Goal: Task Accomplishment & Management: Use online tool/utility

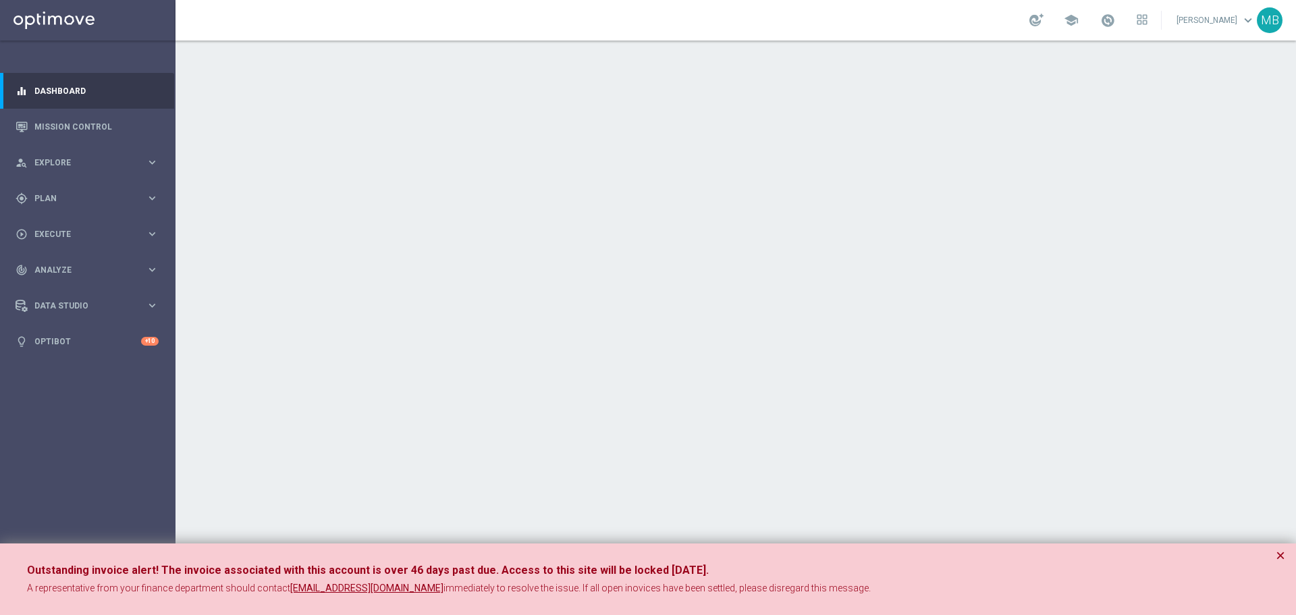
click at [1281, 552] on button "×" at bounding box center [1280, 555] width 9 height 16
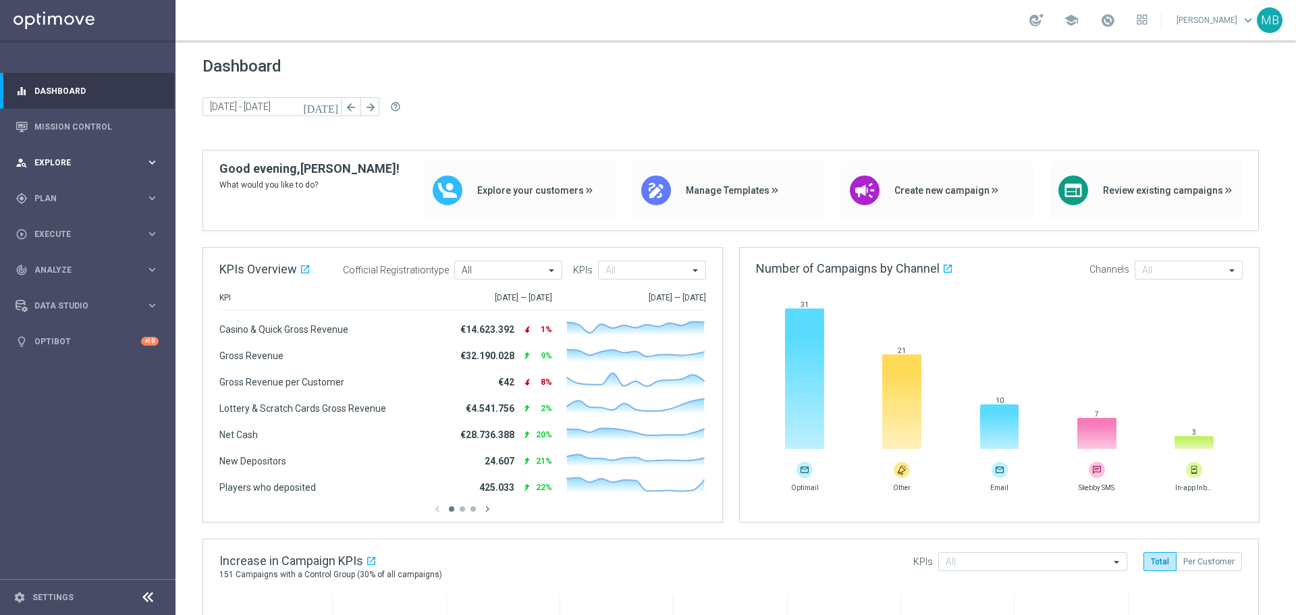
click at [43, 166] on span "Explore" at bounding box center [89, 163] width 111 height 8
click at [49, 369] on div "gps_fixed Plan keyboard_arrow_right" at bounding box center [87, 360] width 174 height 36
click at [64, 226] on link "Target Groups" at bounding box center [87, 226] width 105 height 11
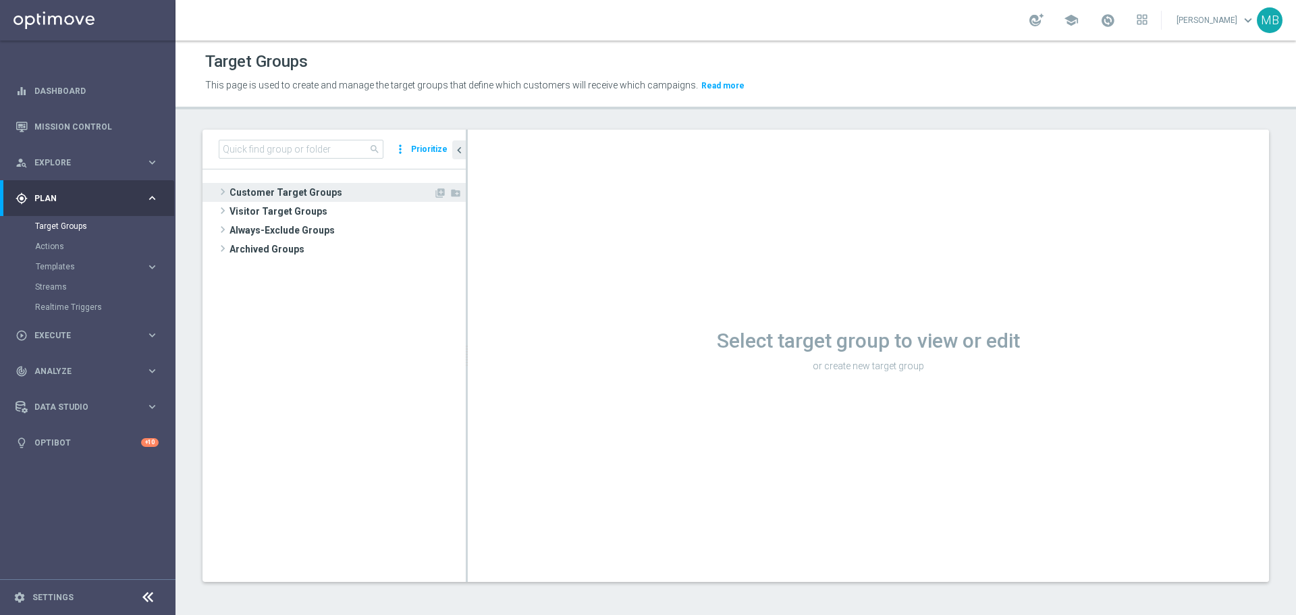
click at [248, 190] on span "Customer Target Groups" at bounding box center [331, 192] width 204 height 19
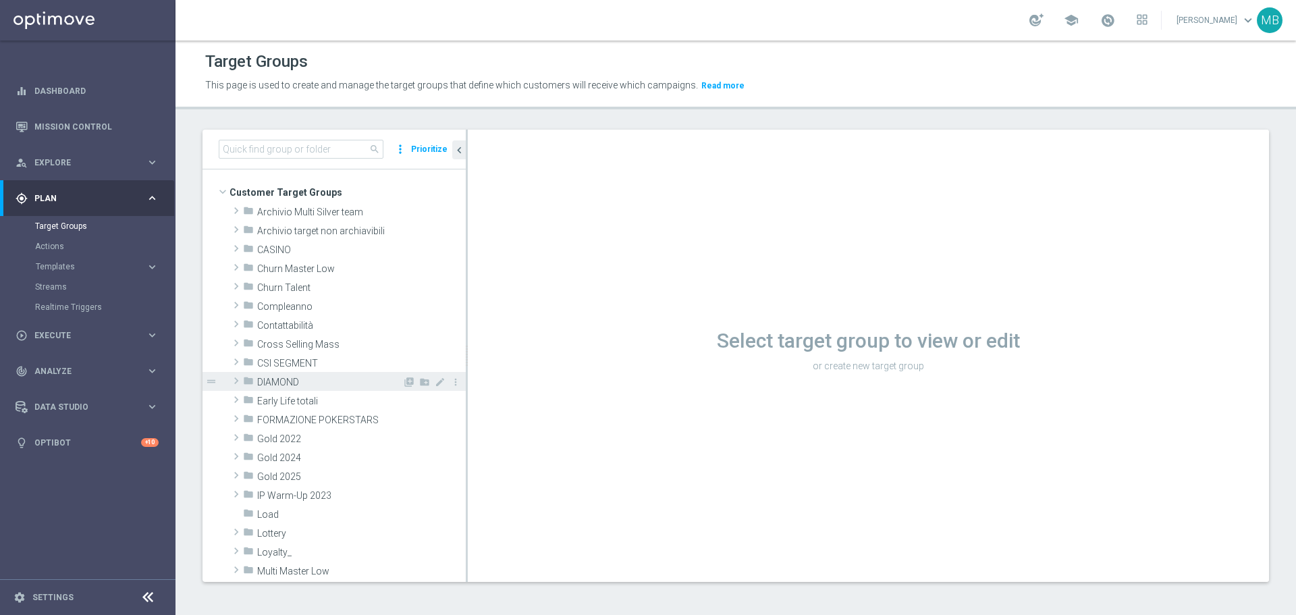
click at [271, 386] on span "DIAMOND" at bounding box center [329, 382] width 145 height 11
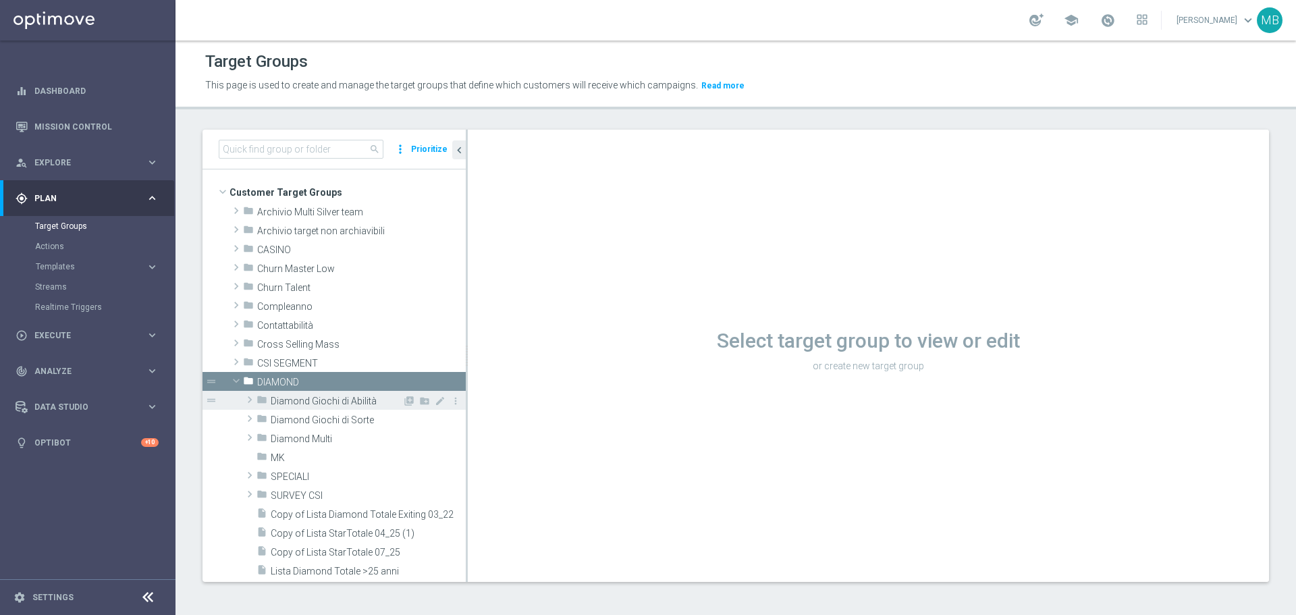
click at [290, 404] on span "Diamond Giochi di Abilità" at bounding box center [337, 401] width 132 height 11
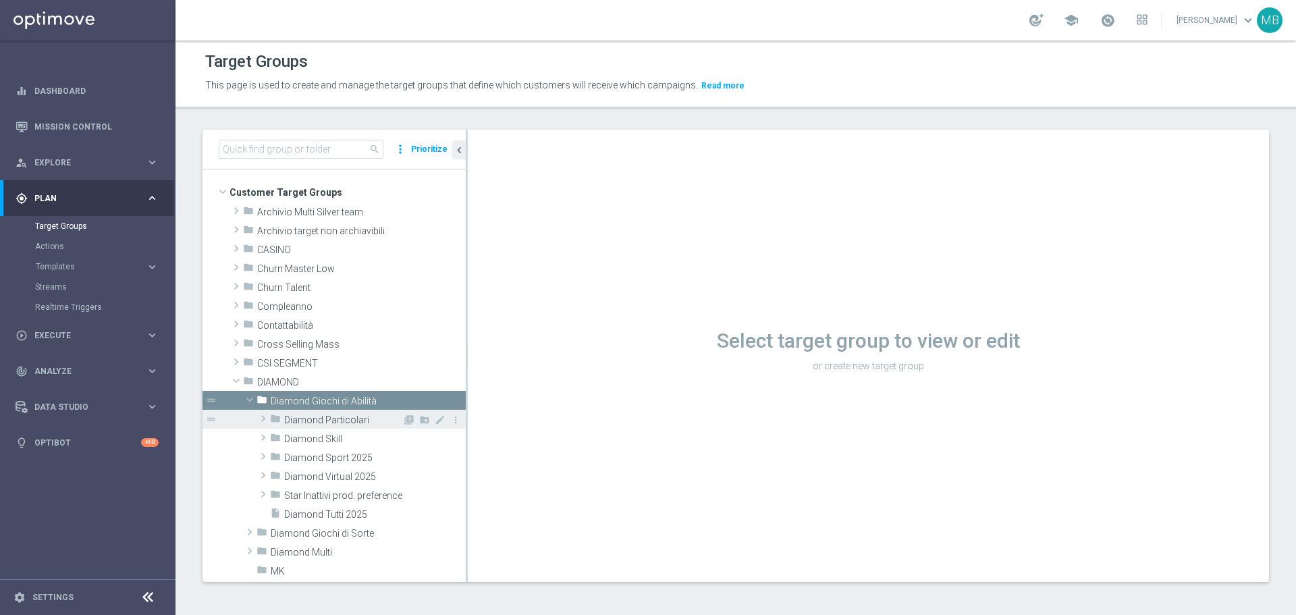
click at [265, 415] on span at bounding box center [262, 418] width 13 height 16
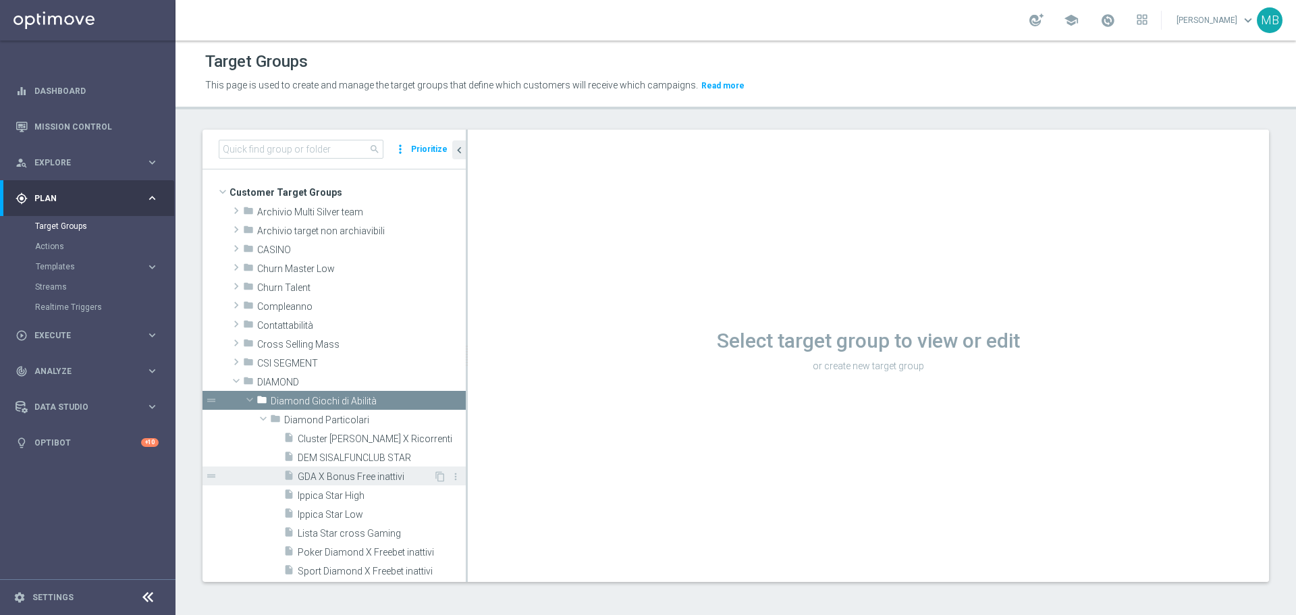
click at [376, 474] on span "GDA X Bonus Free inattivi" at bounding box center [366, 476] width 136 height 11
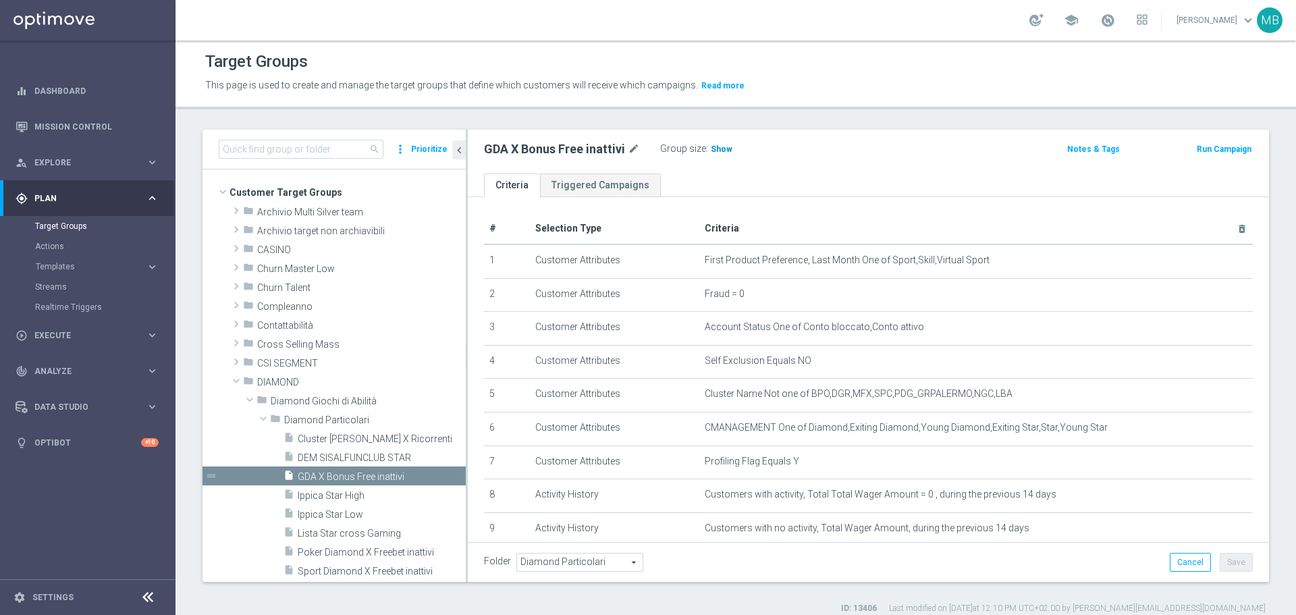
click at [723, 144] on span "Show" at bounding box center [722, 148] width 22 height 9
click at [716, 151] on span "44" at bounding box center [717, 150] width 12 height 13
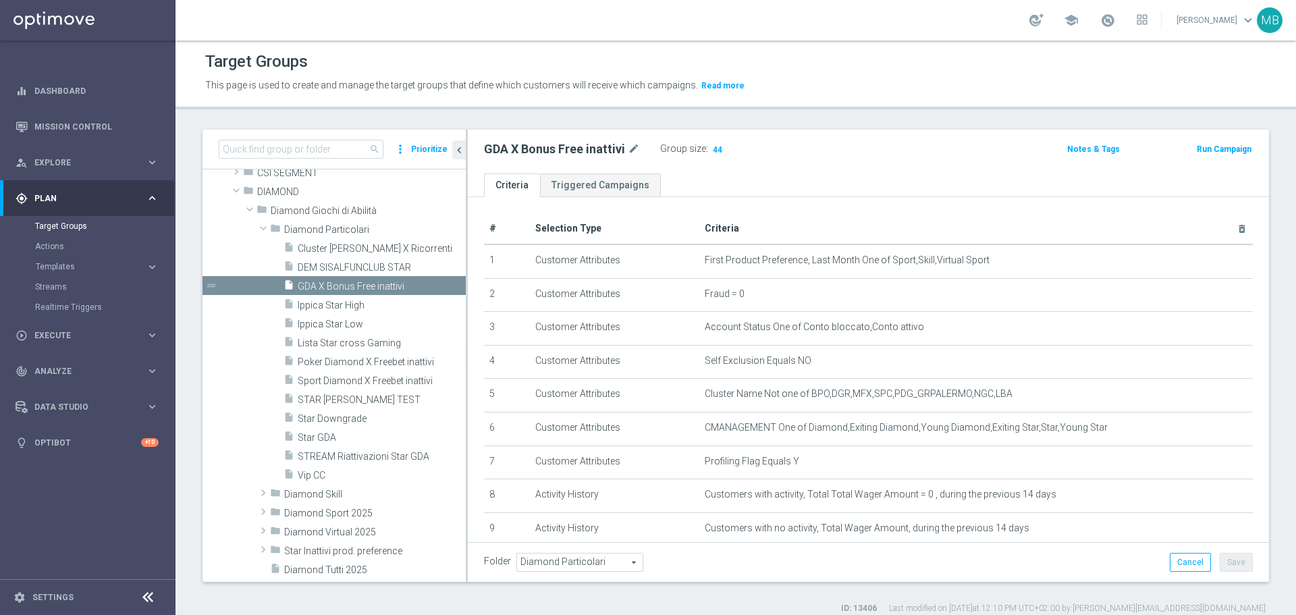
scroll to position [198, 0]
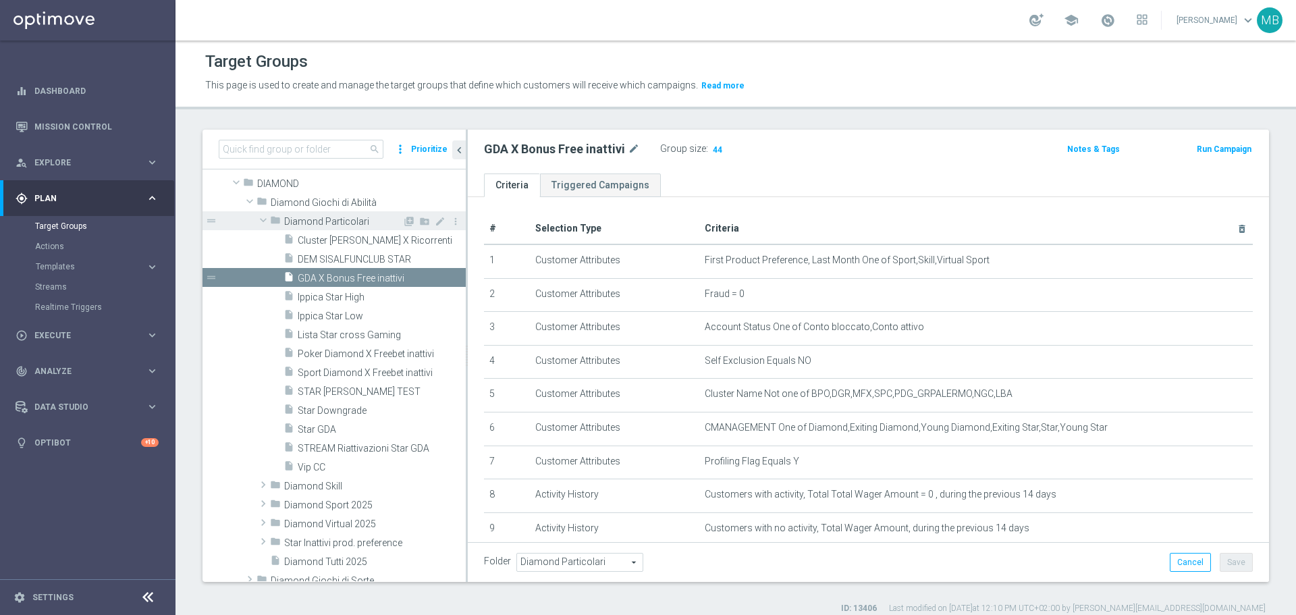
click at [265, 227] on span at bounding box center [263, 219] width 16 height 13
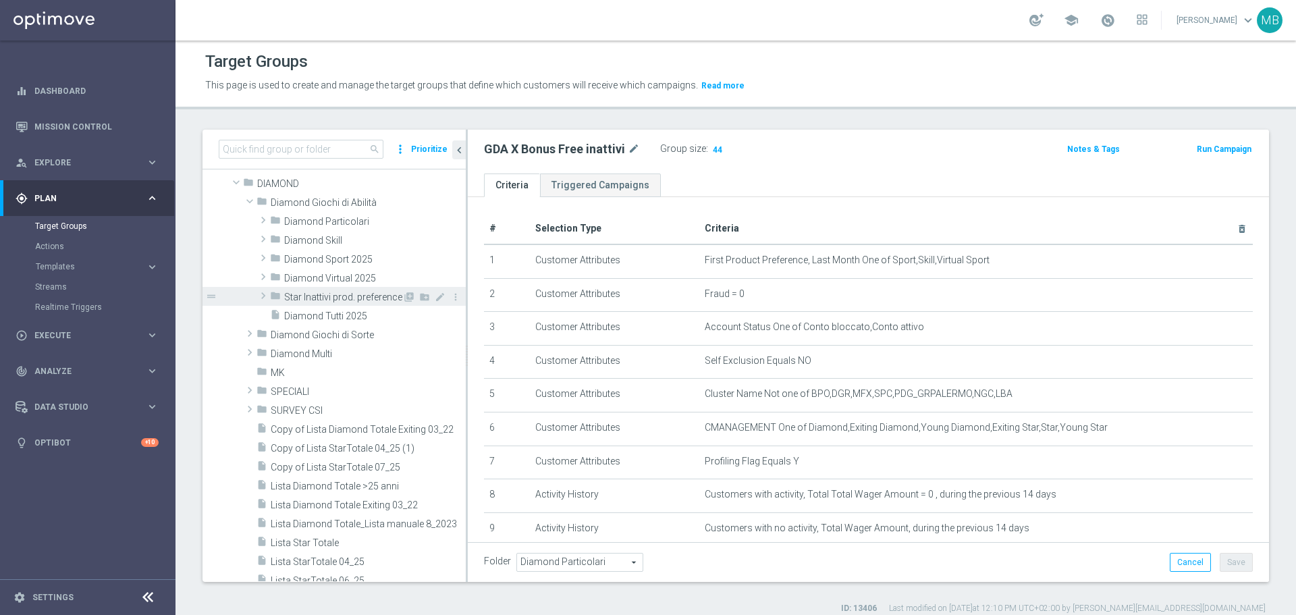
click at [258, 292] on span at bounding box center [262, 296] width 13 height 16
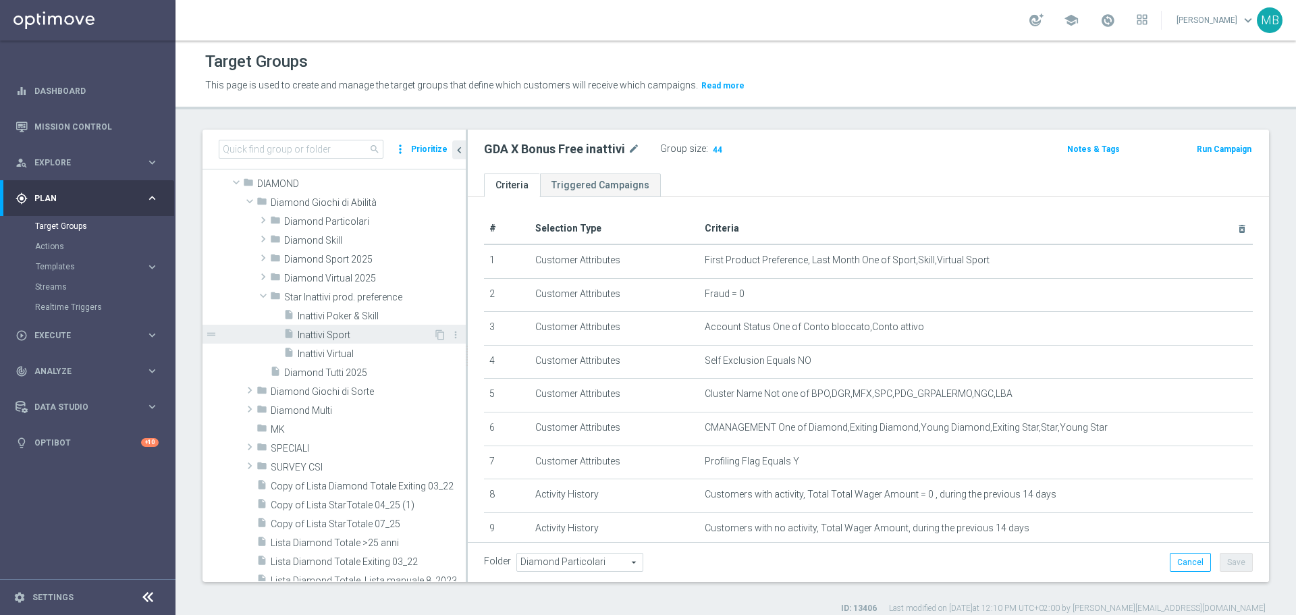
click at [313, 327] on div "insert_drive_file Inattivi Sport" at bounding box center [358, 334] width 150 height 19
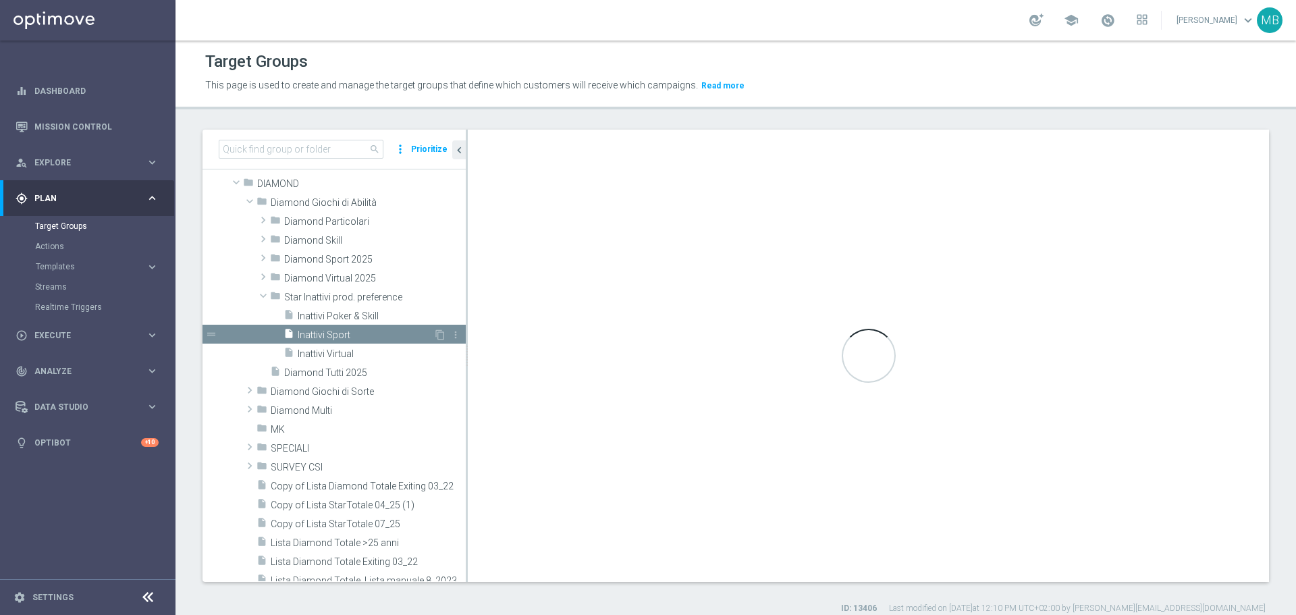
checkbox input "false"
type input "Star Inattivi prod. preference"
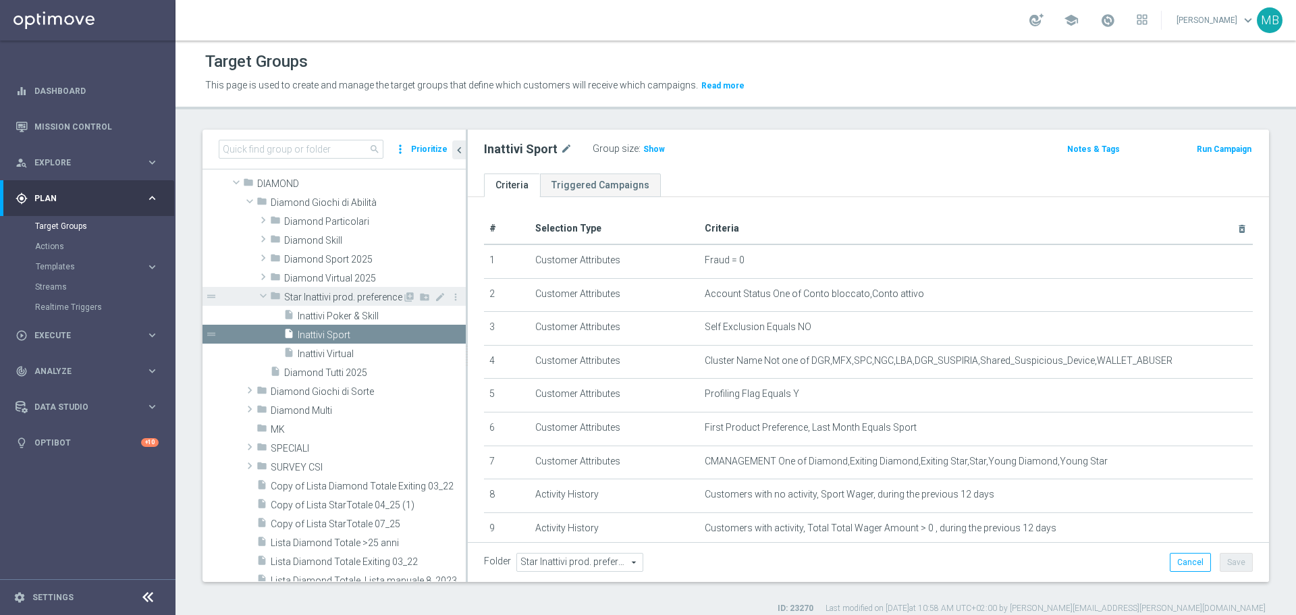
click at [261, 296] on span at bounding box center [263, 295] width 16 height 13
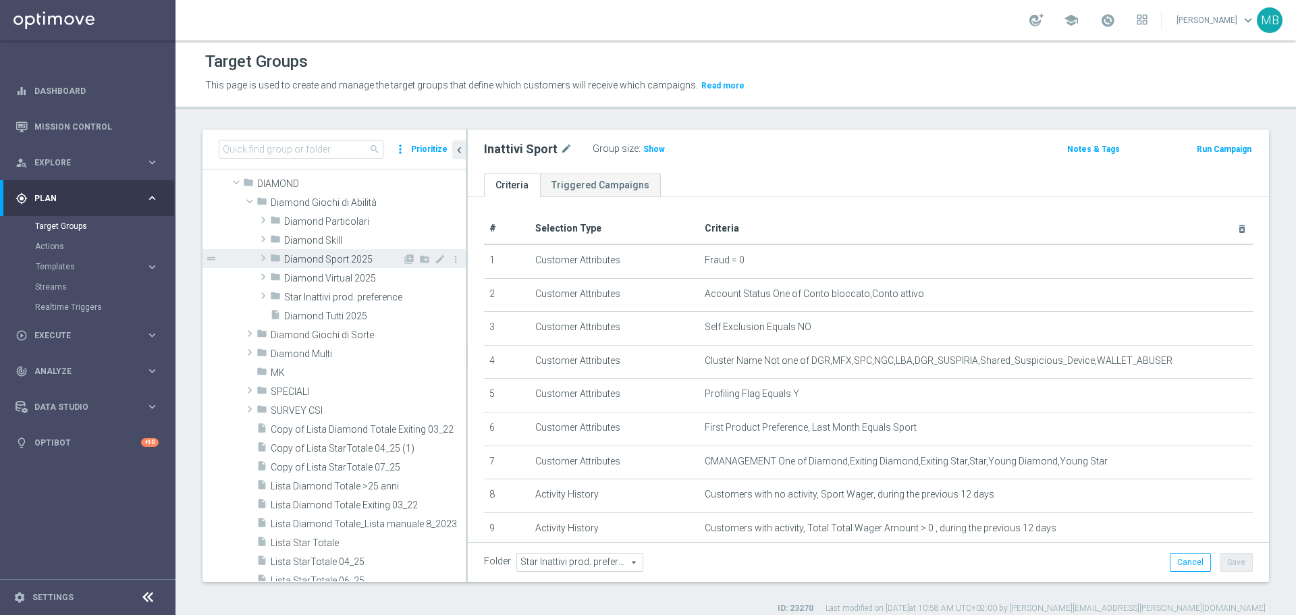
click at [265, 258] on span at bounding box center [262, 258] width 13 height 16
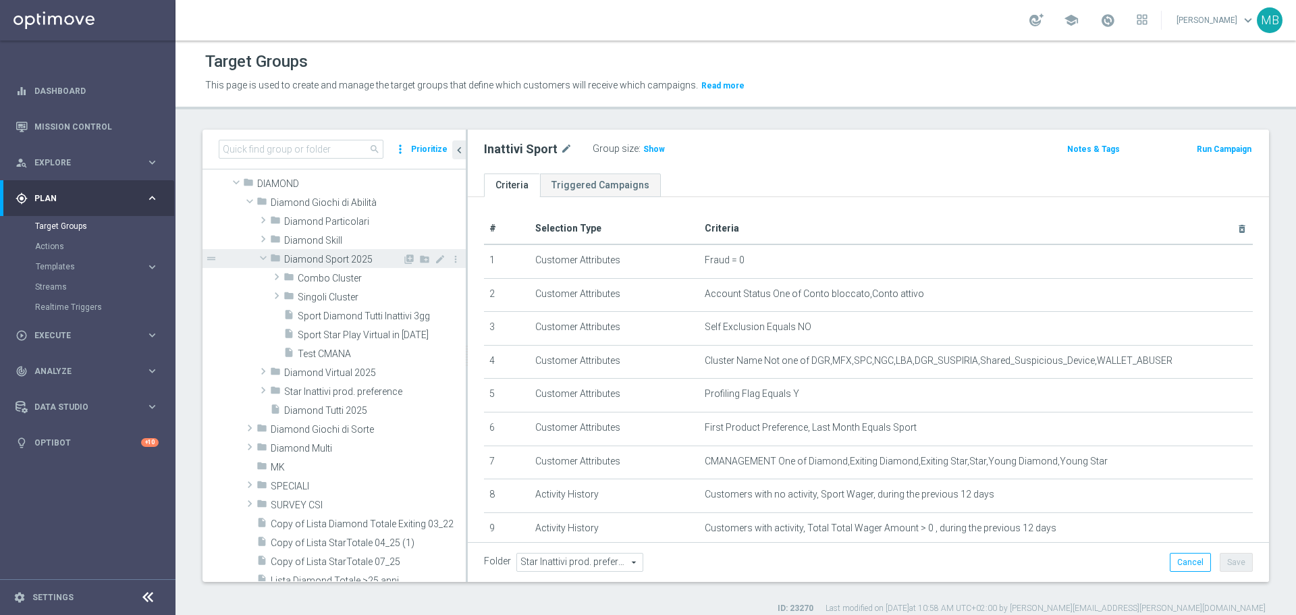
click at [264, 259] on span at bounding box center [263, 257] width 16 height 13
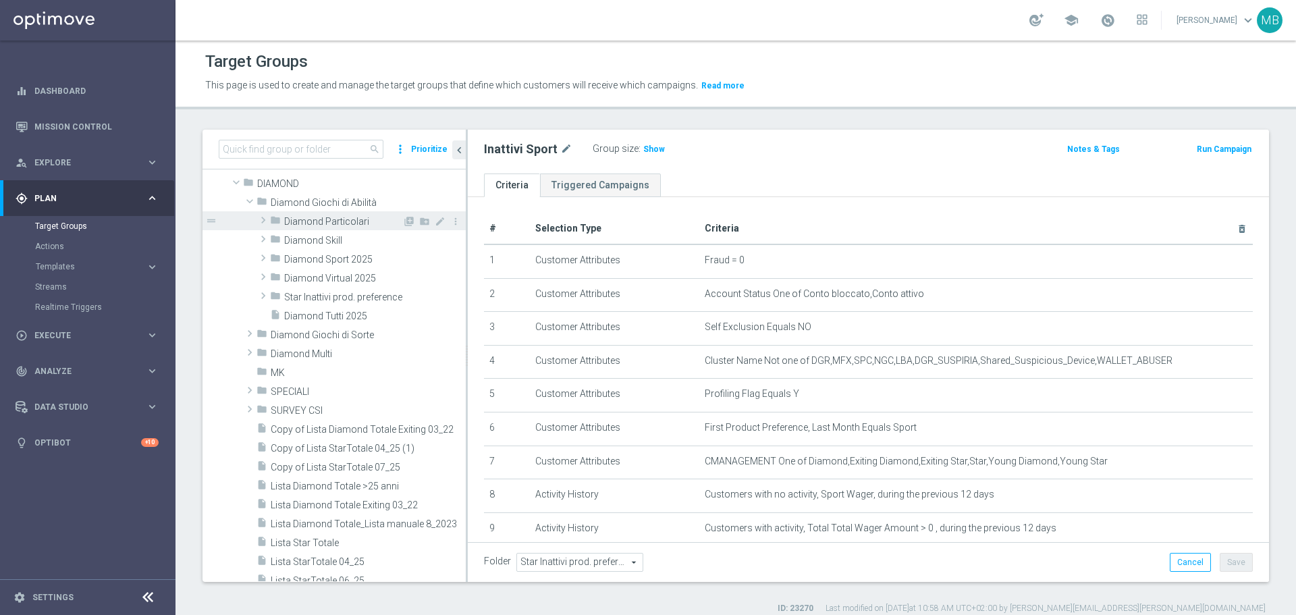
click at [258, 223] on span at bounding box center [262, 220] width 13 height 16
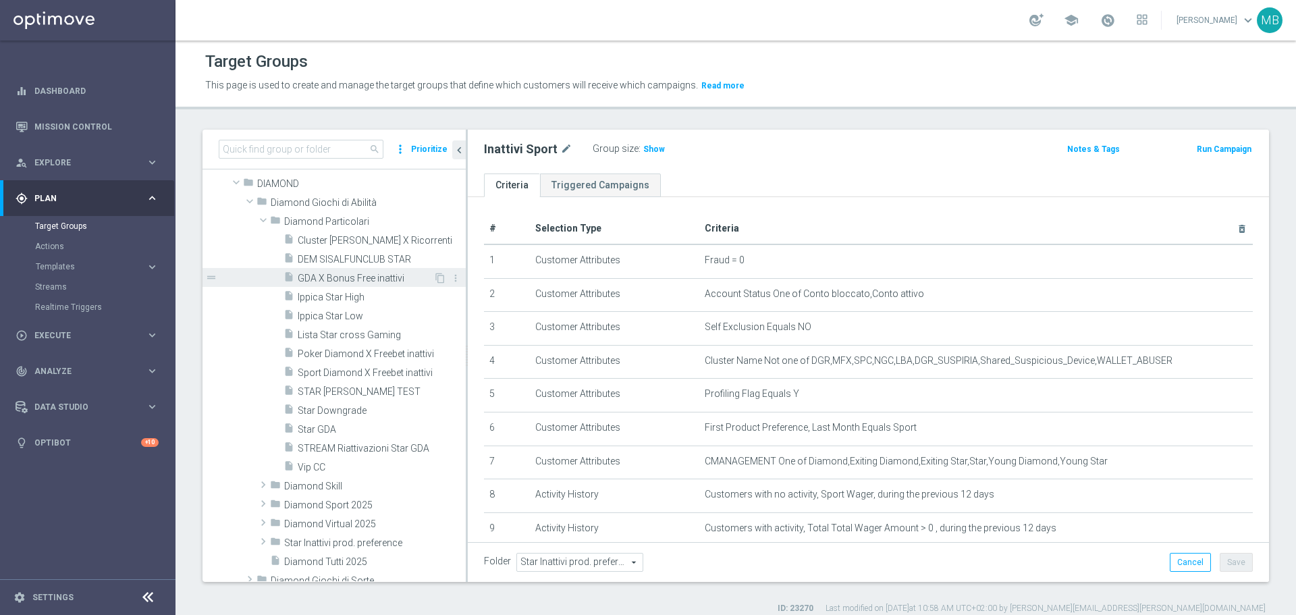
click at [371, 273] on span "GDA X Bonus Free inattivi" at bounding box center [366, 278] width 136 height 11
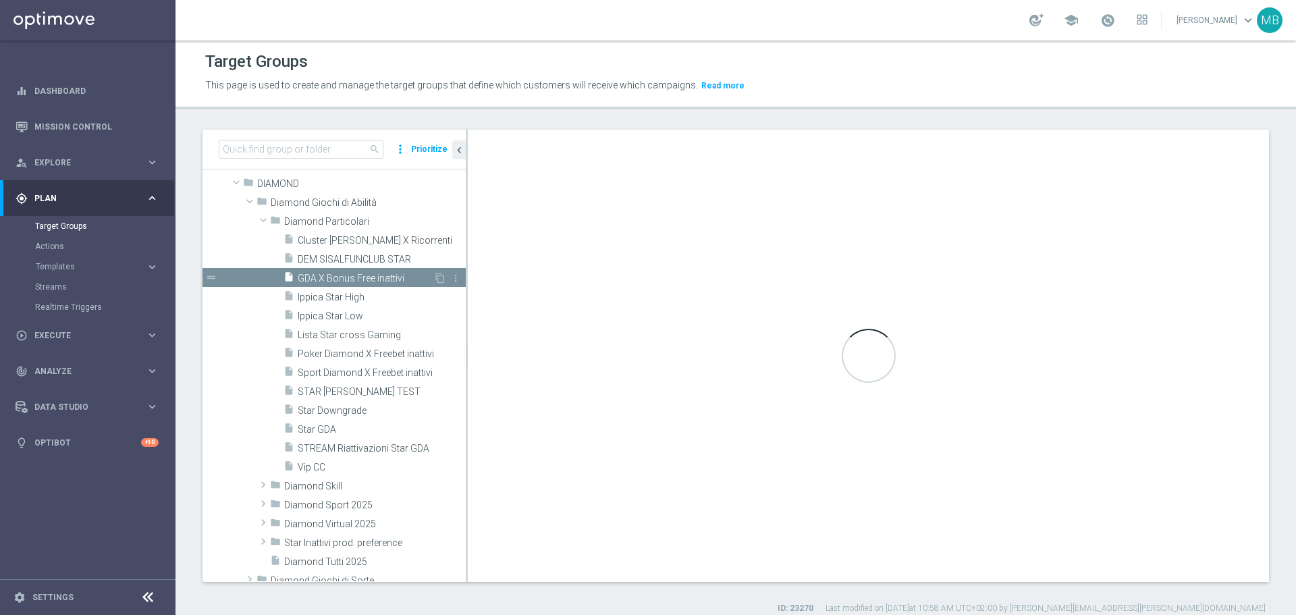
checkbox input "true"
type input "Diamond Particolari"
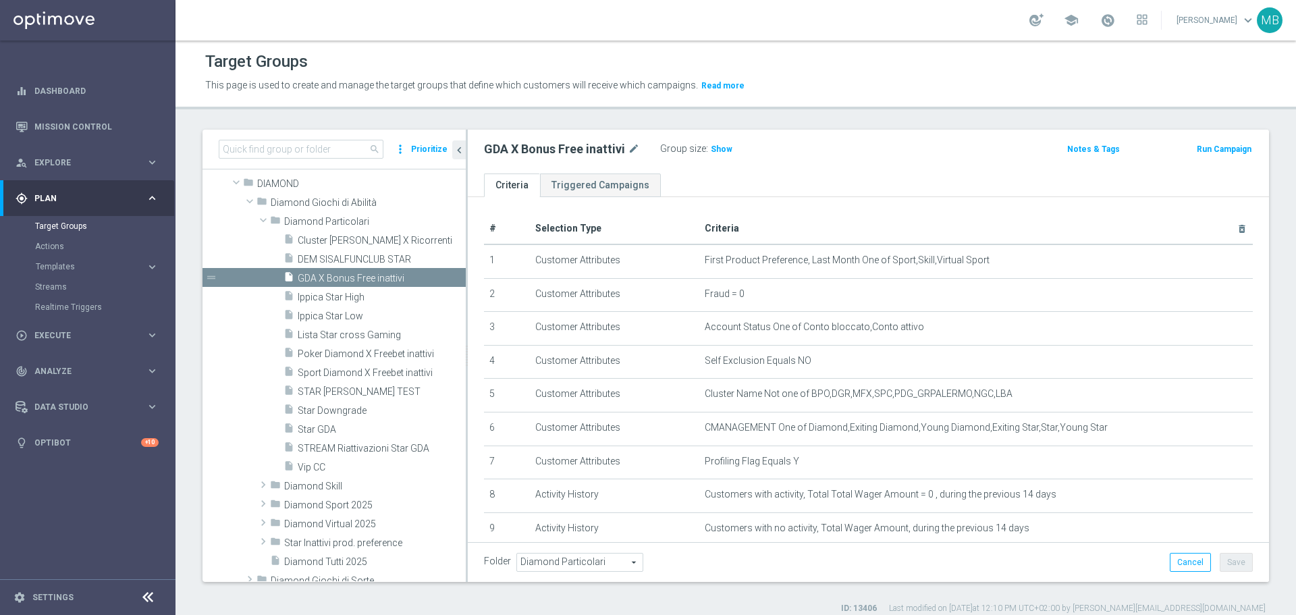
click at [711, 155] on h3 "Show" at bounding box center [721, 149] width 24 height 15
click at [715, 146] on span "44" at bounding box center [717, 150] width 12 height 13
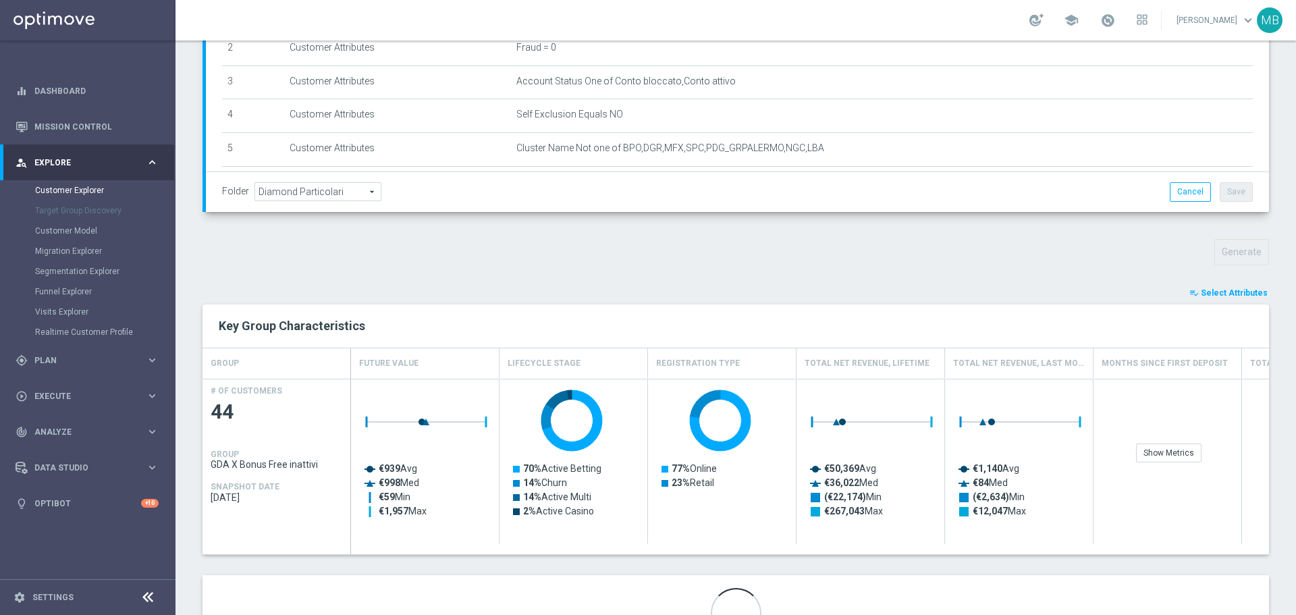
scroll to position [295, 0]
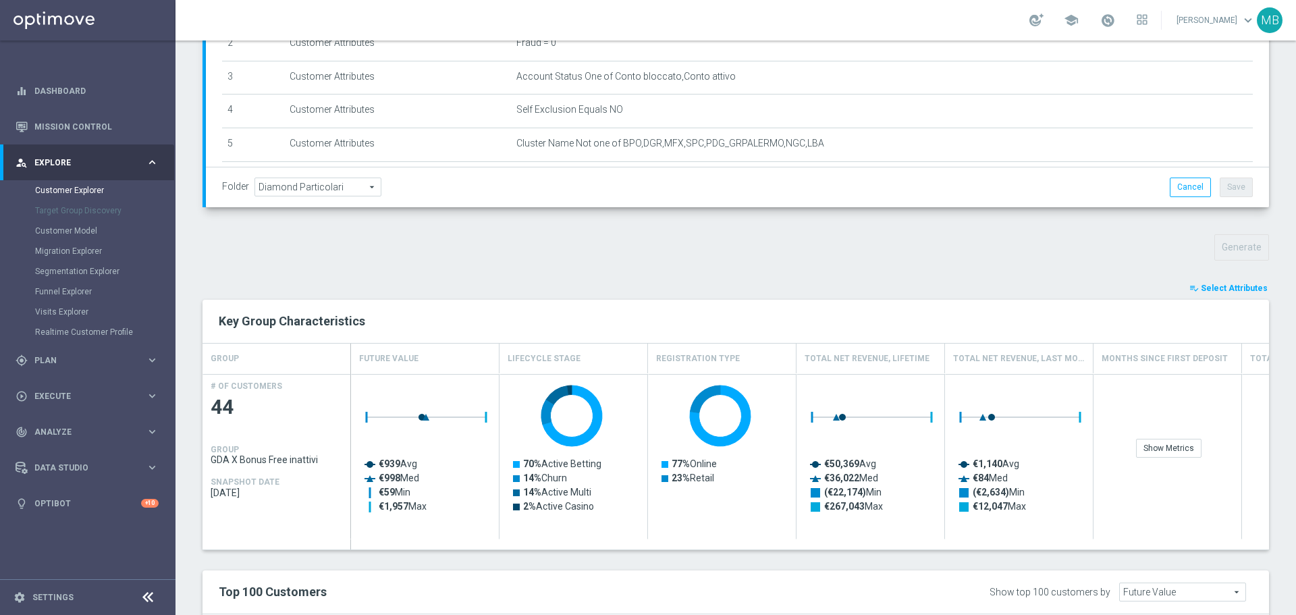
click at [1211, 283] on span "Select Attributes" at bounding box center [1234, 287] width 67 height 9
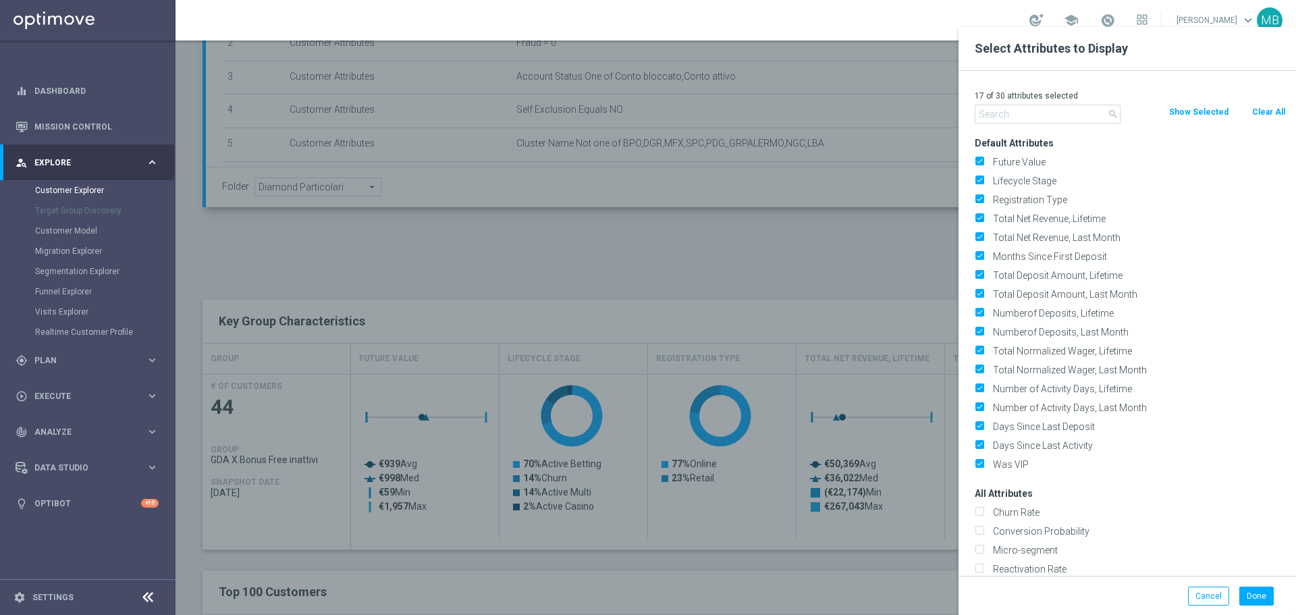
click at [1056, 111] on input "text" at bounding box center [1048, 114] width 146 height 19
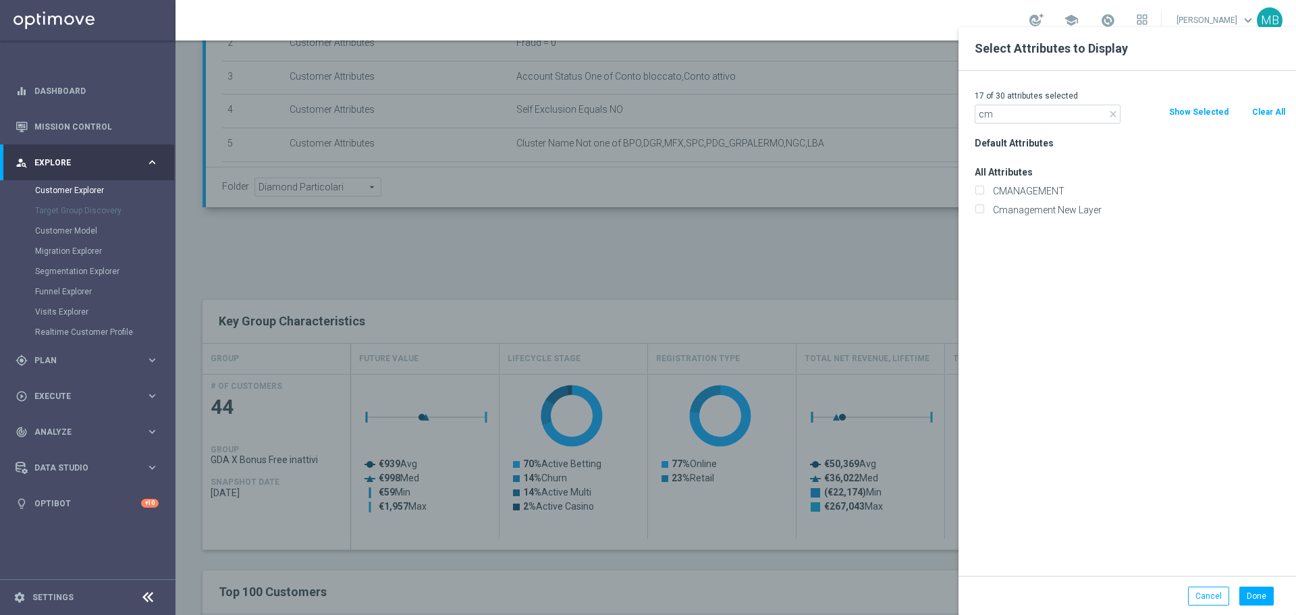
type input "c"
type input "cm"
click at [996, 186] on label "CMANAGEMENT" at bounding box center [1137, 191] width 298 height 12
click at [983, 188] on input "CMANAGEMENT" at bounding box center [979, 192] width 9 height 9
checkbox input "true"
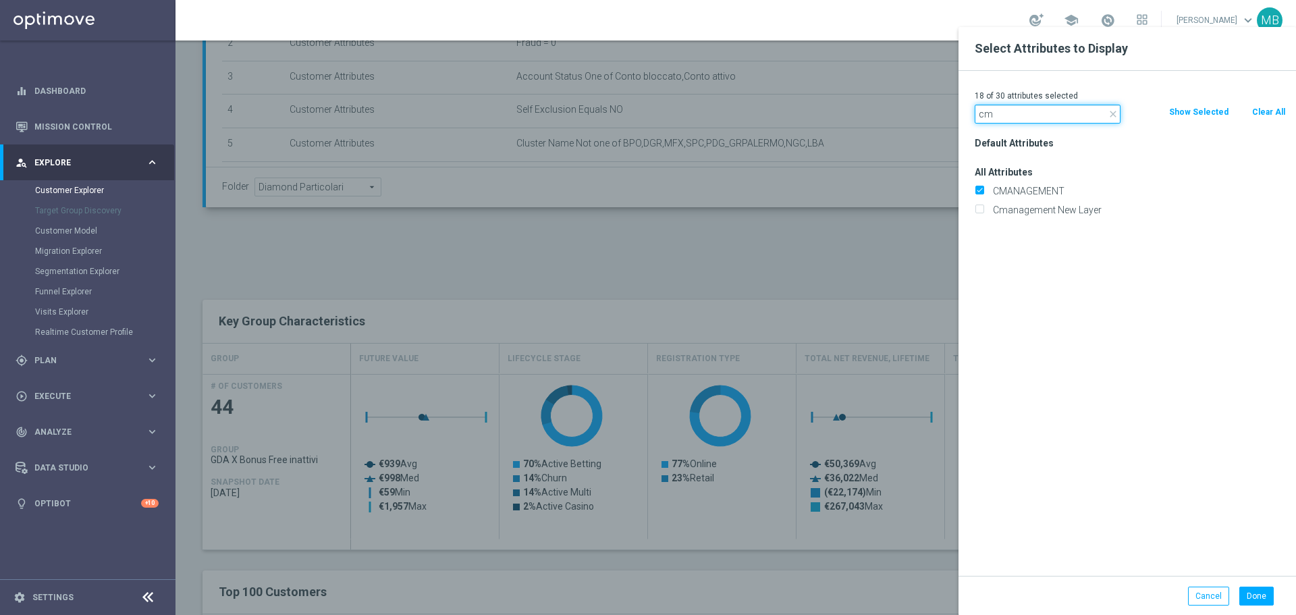
click at [1027, 123] on input "cm" at bounding box center [1048, 114] width 146 height 19
type input "c"
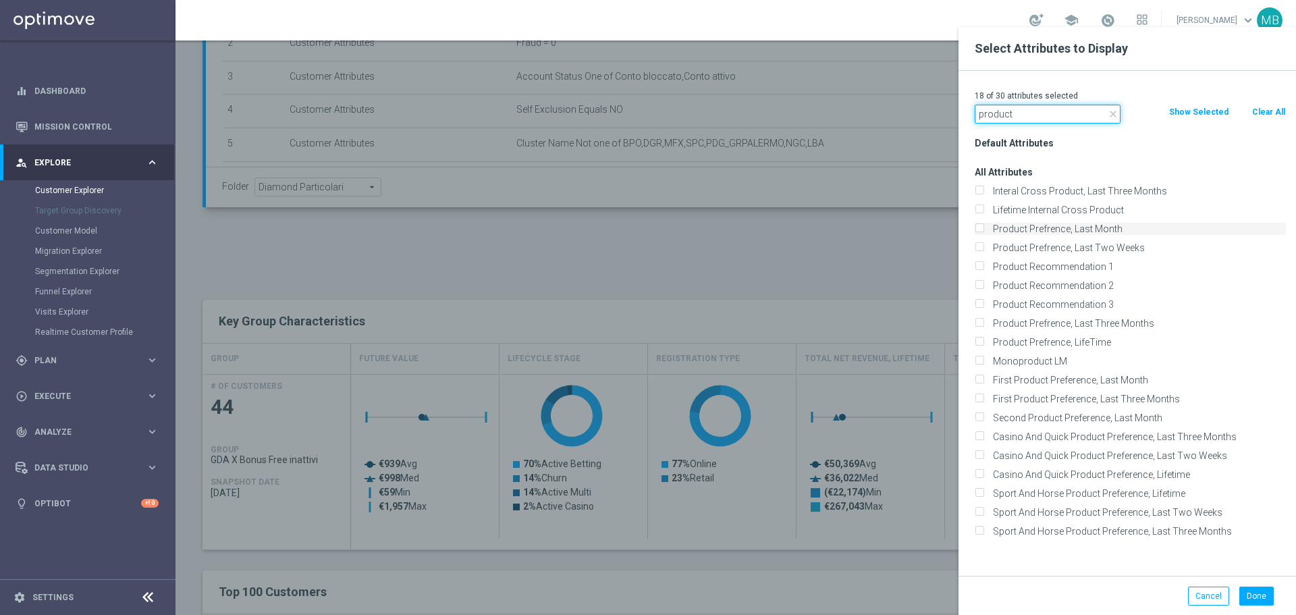
type input "product"
click at [979, 232] on input "Product Prefrence, Last Month" at bounding box center [979, 230] width 9 height 9
checkbox input "true"
click at [985, 323] on div "Product Prefrence, Last Three Months" at bounding box center [1130, 323] width 311 height 12
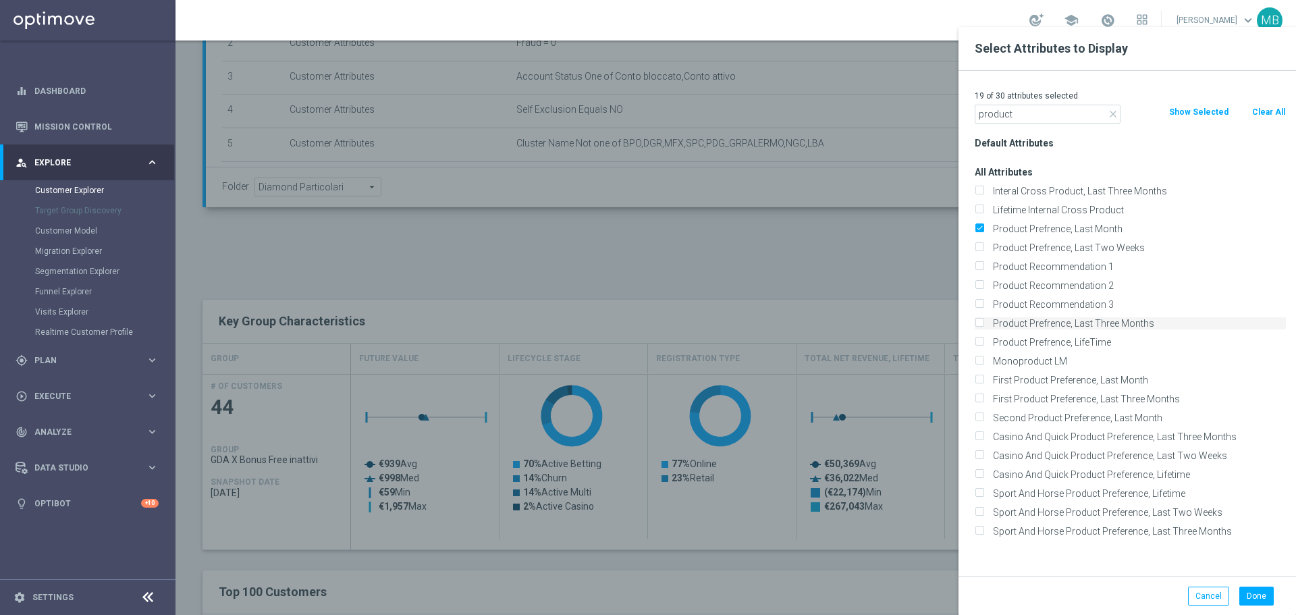
click at [984, 323] on div "Product Prefrence, Last Three Months" at bounding box center [1130, 323] width 311 height 12
click at [977, 321] on input "Product Prefrence, Last Three Months" at bounding box center [979, 325] width 9 height 9
checkbox input "true"
click at [975, 380] on input "First Product Preference, Last Month" at bounding box center [979, 381] width 9 height 9
checkbox input "true"
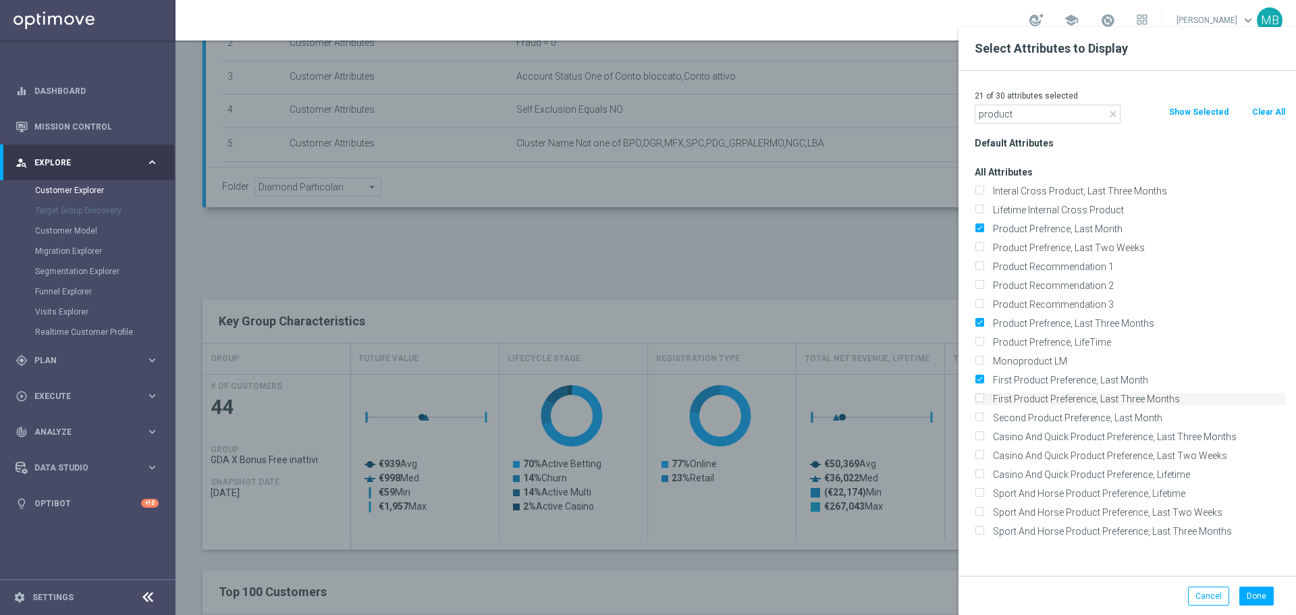
click at [977, 397] on input "First Product Preference, Last Three Months" at bounding box center [979, 400] width 9 height 9
checkbox input "true"
click at [1272, 593] on div "Done" at bounding box center [1254, 596] width 51 height 19
click at [1265, 594] on button "Done" at bounding box center [1256, 596] width 34 height 19
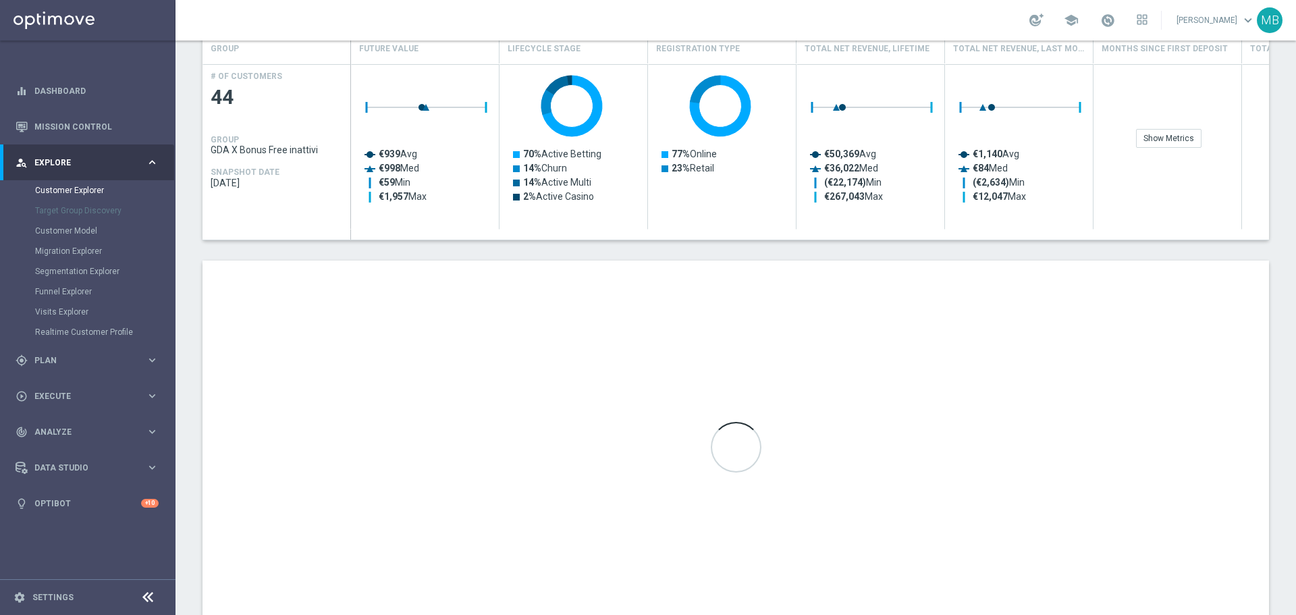
scroll to position [657, 0]
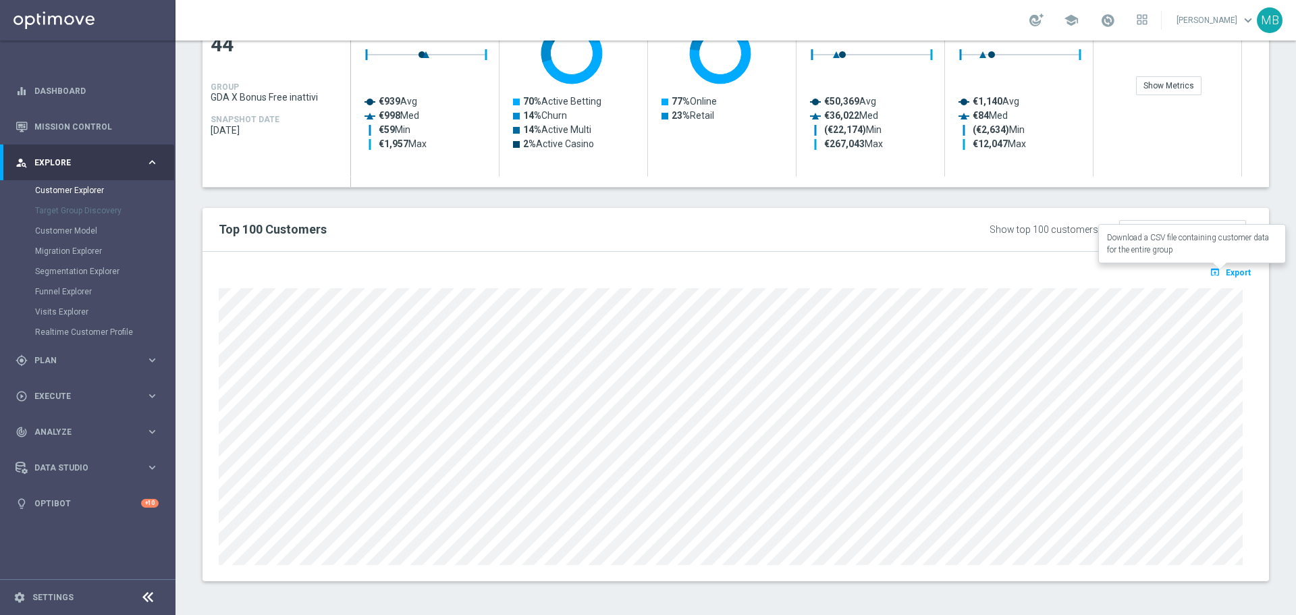
click at [1224, 275] on button "open_in_browser Export" at bounding box center [1229, 272] width 45 height 18
